Goal: Find specific page/section: Find specific page/section

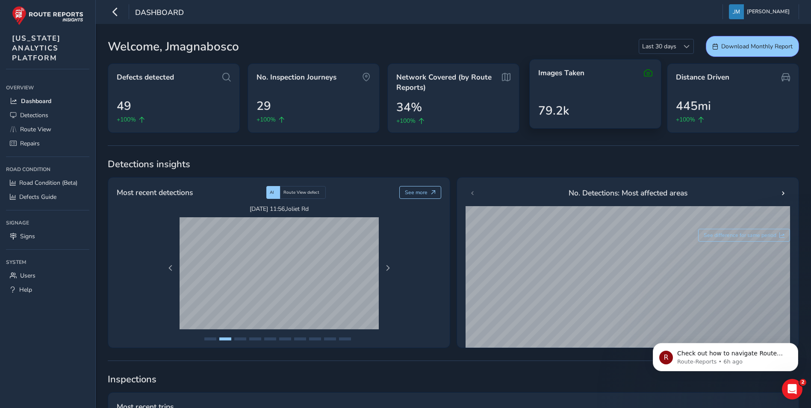
click at [597, 106] on div "79.2k" at bounding box center [595, 111] width 114 height 18
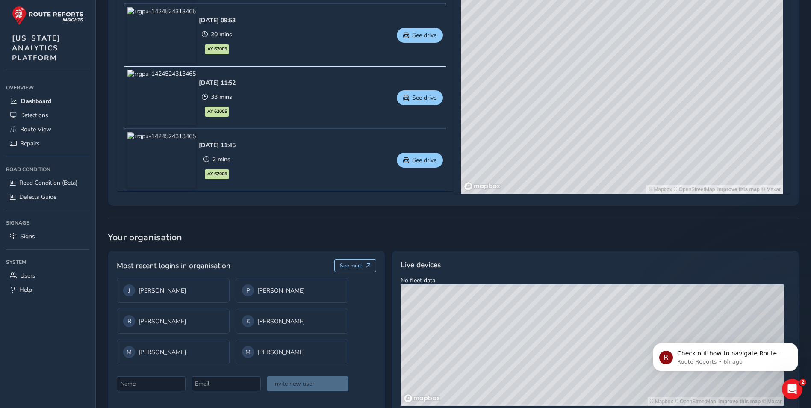
scroll to position [502, 0]
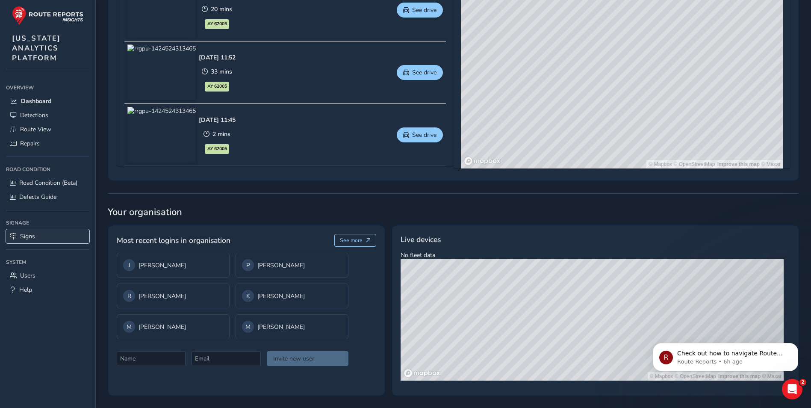
click at [28, 235] on span "Signs" at bounding box center [27, 236] width 15 height 8
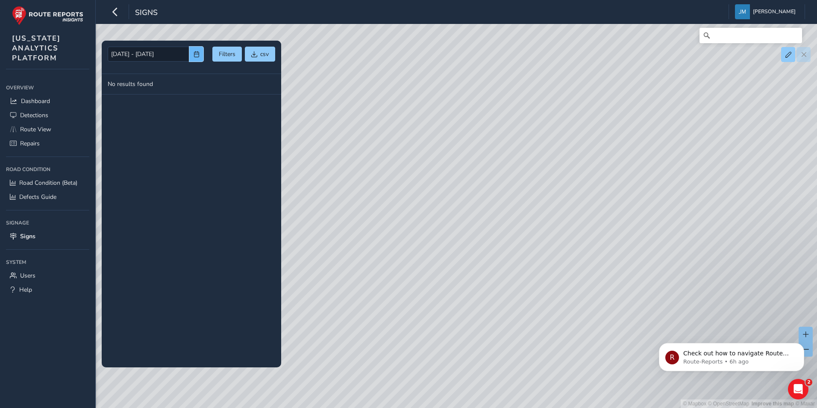
click at [196, 57] on span "button" at bounding box center [197, 54] width 6 height 6
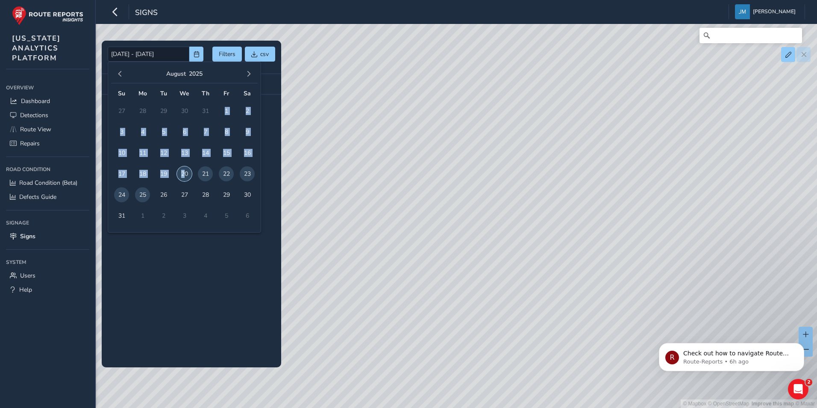
drag, startPoint x: 183, startPoint y: 172, endPoint x: 218, endPoint y: 107, distance: 73.3
click at [218, 107] on tbody "27 28 29 30 31 1 2 3 4 5 6 7 8 9 10 11 12 13 14 15 16 17 18 19 20 21 22 23 24 2…" at bounding box center [184, 163] width 147 height 126
drag, startPoint x: 218, startPoint y: 107, endPoint x: 227, endPoint y: 109, distance: 8.8
click at [227, 109] on span "1" at bounding box center [226, 110] width 15 height 15
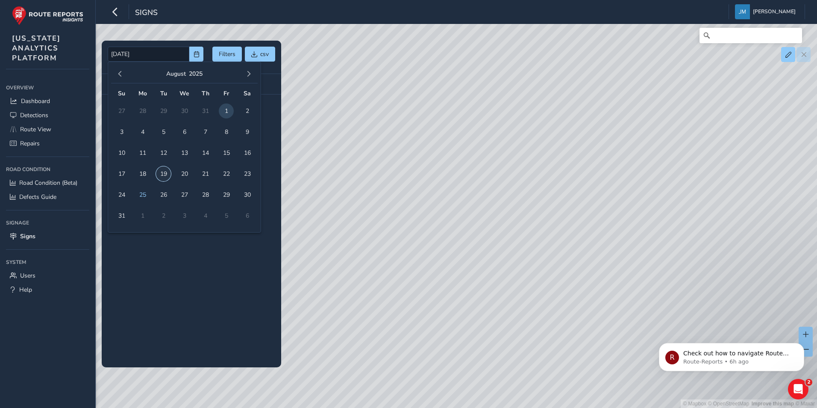
click at [164, 176] on span "19" at bounding box center [163, 173] width 15 height 15
type input "[DATE] - [DATE]"
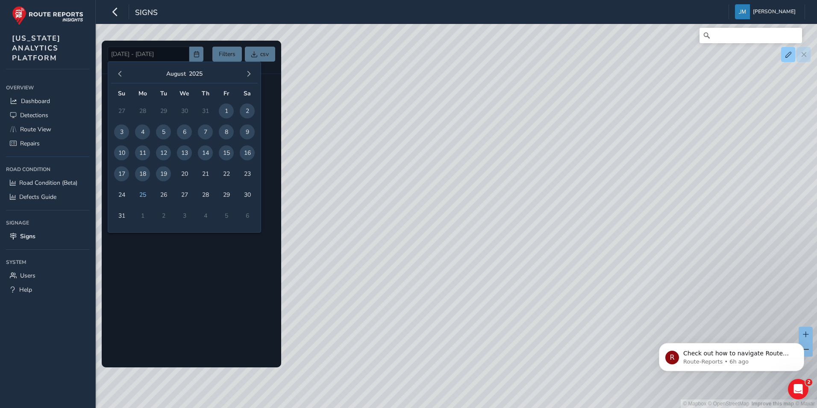
click at [268, 219] on div at bounding box center [192, 204] width 180 height 326
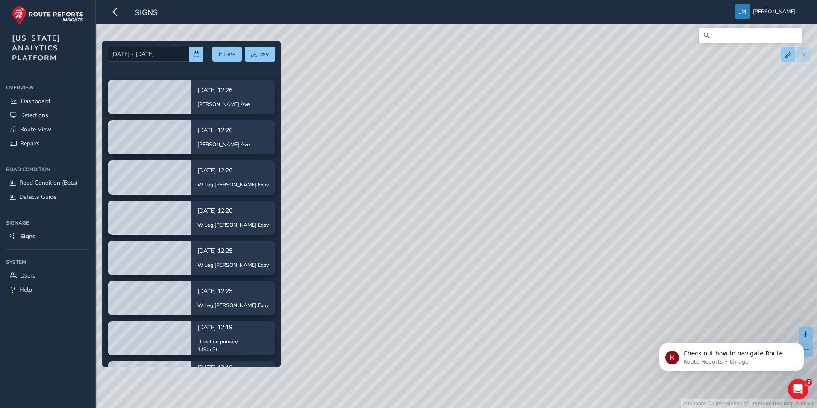
drag, startPoint x: 554, startPoint y: 268, endPoint x: 369, endPoint y: 181, distance: 204.4
click at [369, 181] on div "© Mapbox © OpenStreetMap Improve this map © Maxar" at bounding box center [408, 204] width 817 height 408
drag, startPoint x: 433, startPoint y: 266, endPoint x: 315, endPoint y: 199, distance: 135.4
click at [315, 199] on div "© Mapbox © OpenStreetMap Improve this map © Maxar" at bounding box center [408, 204] width 817 height 408
drag, startPoint x: 593, startPoint y: 284, endPoint x: 468, endPoint y: 287, distance: 125.3
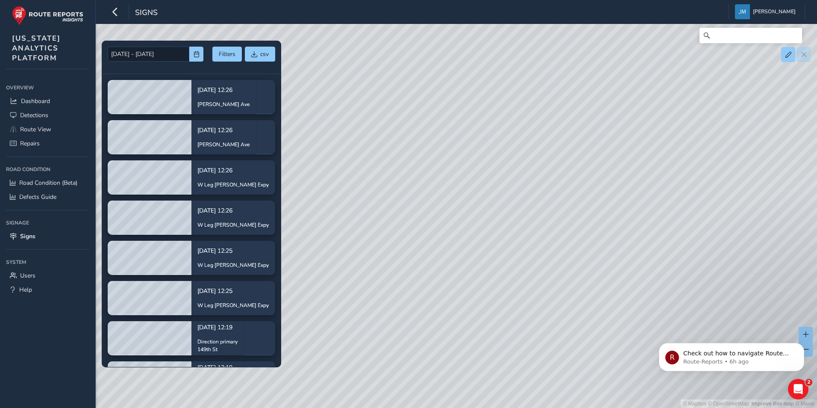
click at [468, 287] on div "© Mapbox © OpenStreetMap Improve this map © Maxar" at bounding box center [408, 204] width 817 height 408
click at [646, 234] on div "© Mapbox © OpenStreetMap Improve this map © Maxar" at bounding box center [408, 204] width 817 height 408
click at [650, 233] on div "© Mapbox © OpenStreetMap Improve this map © Maxar" at bounding box center [408, 204] width 817 height 408
click at [422, 226] on div "© Mapbox © OpenStreetMap Improve this map © Maxar" at bounding box center [408, 204] width 817 height 408
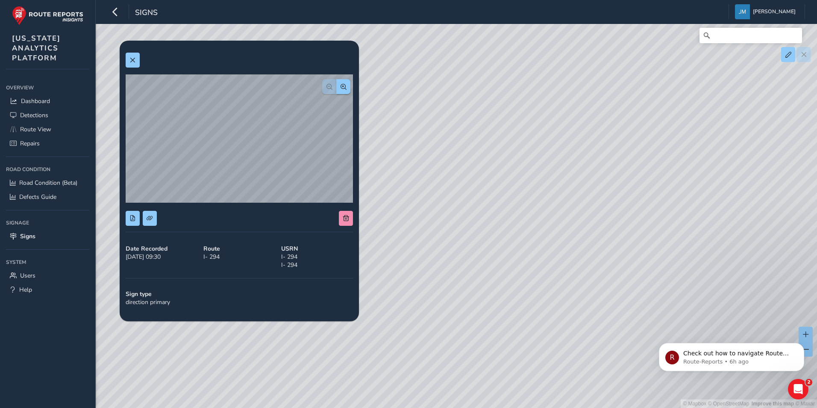
click at [394, 127] on div "© Mapbox © OpenStreetMap Improve this map © Maxar" at bounding box center [408, 204] width 817 height 408
click at [380, 172] on div "© Mapbox © OpenStreetMap Improve this map © Maxar" at bounding box center [408, 204] width 817 height 408
click at [507, 180] on div "© Mapbox © OpenStreetMap Improve this map © Maxar" at bounding box center [408, 204] width 817 height 408
click at [542, 99] on div "© Mapbox © OpenStreetMap Improve this map © Maxar" at bounding box center [408, 204] width 817 height 408
click at [455, 193] on div "© Mapbox © OpenStreetMap Improve this map © Maxar" at bounding box center [408, 204] width 817 height 408
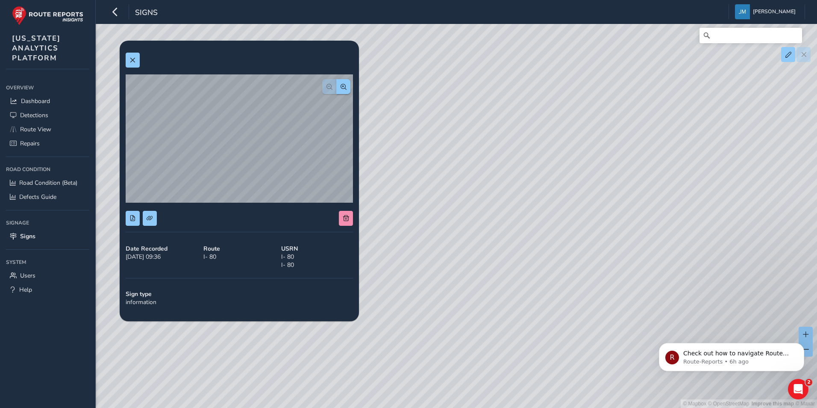
drag, startPoint x: 428, startPoint y: 167, endPoint x: 681, endPoint y: 196, distance: 255.2
click at [679, 196] on div "© Mapbox © OpenStreetMap Improve this map © Maxar" at bounding box center [408, 204] width 817 height 408
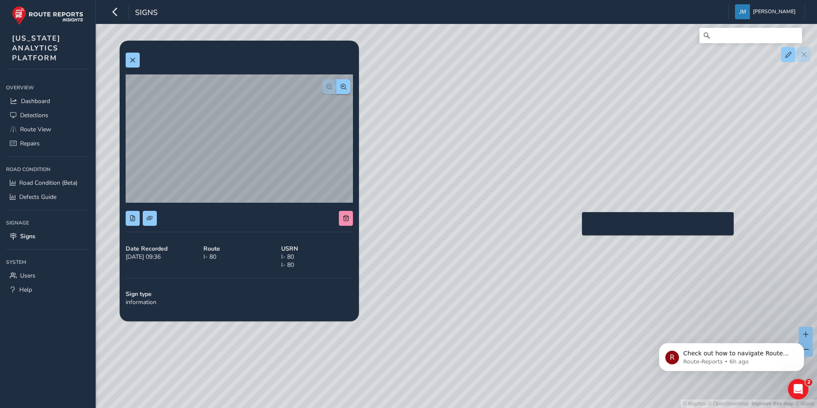
click at [577, 226] on div "© Mapbox © OpenStreetMap Improve this map © Maxar" at bounding box center [408, 204] width 817 height 408
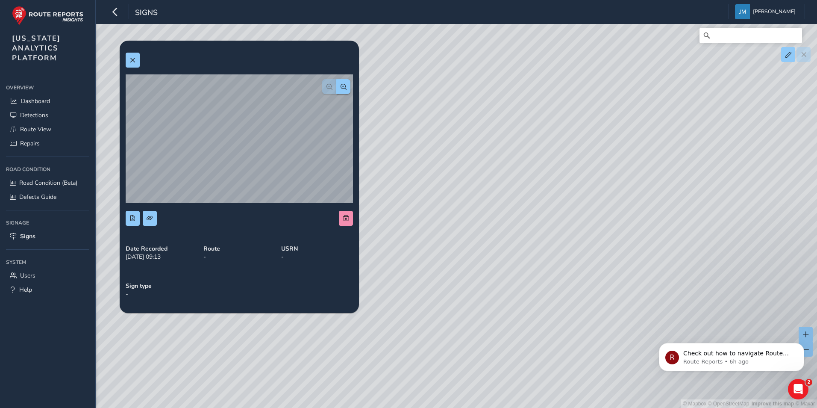
click at [463, 253] on div "© Mapbox © OpenStreetMap Improve this map © Maxar" at bounding box center [408, 204] width 817 height 408
